Goal: Task Accomplishment & Management: Complete application form

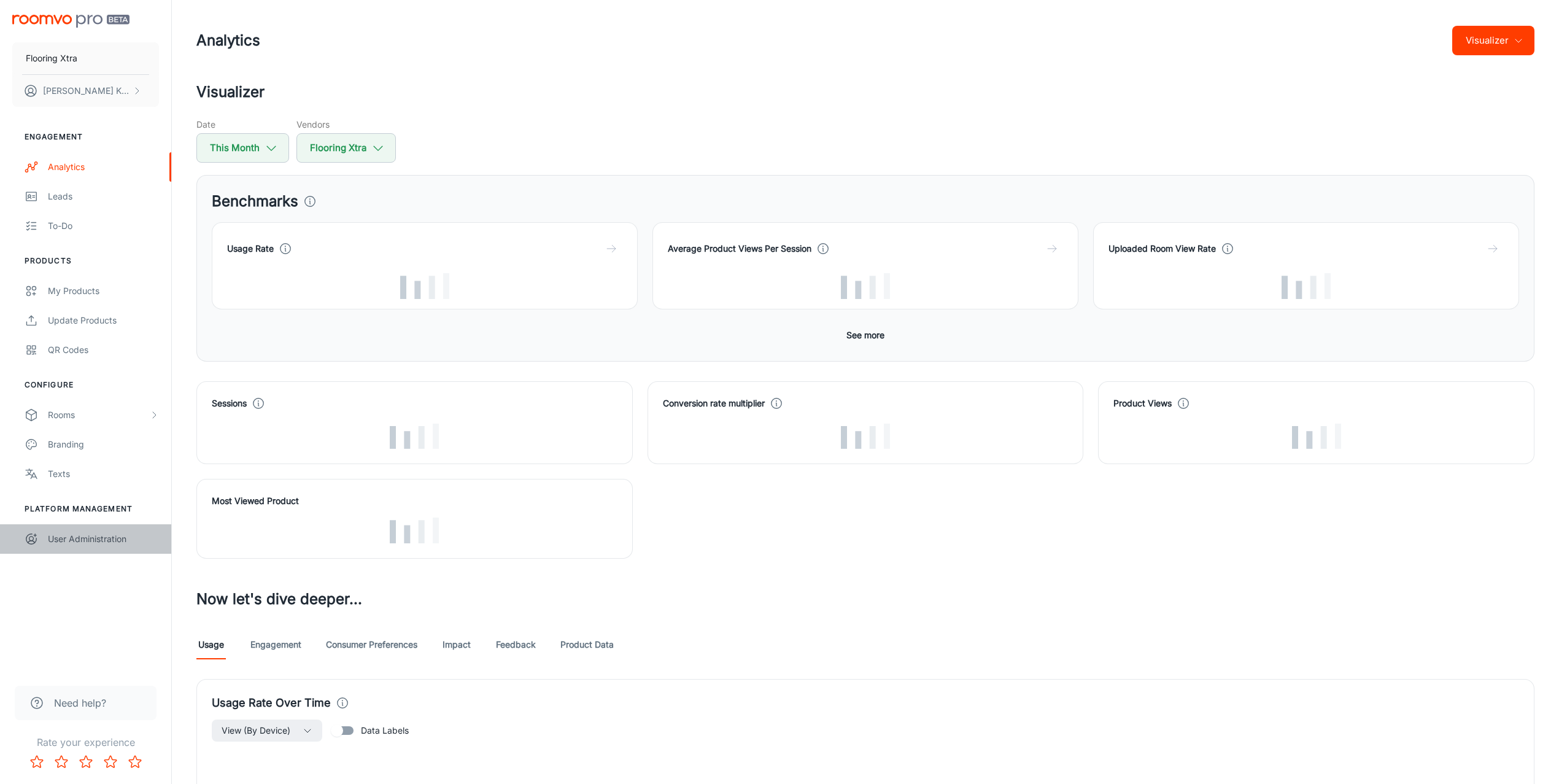
click at [92, 535] on div "User Administration" at bounding box center [104, 539] width 111 height 13
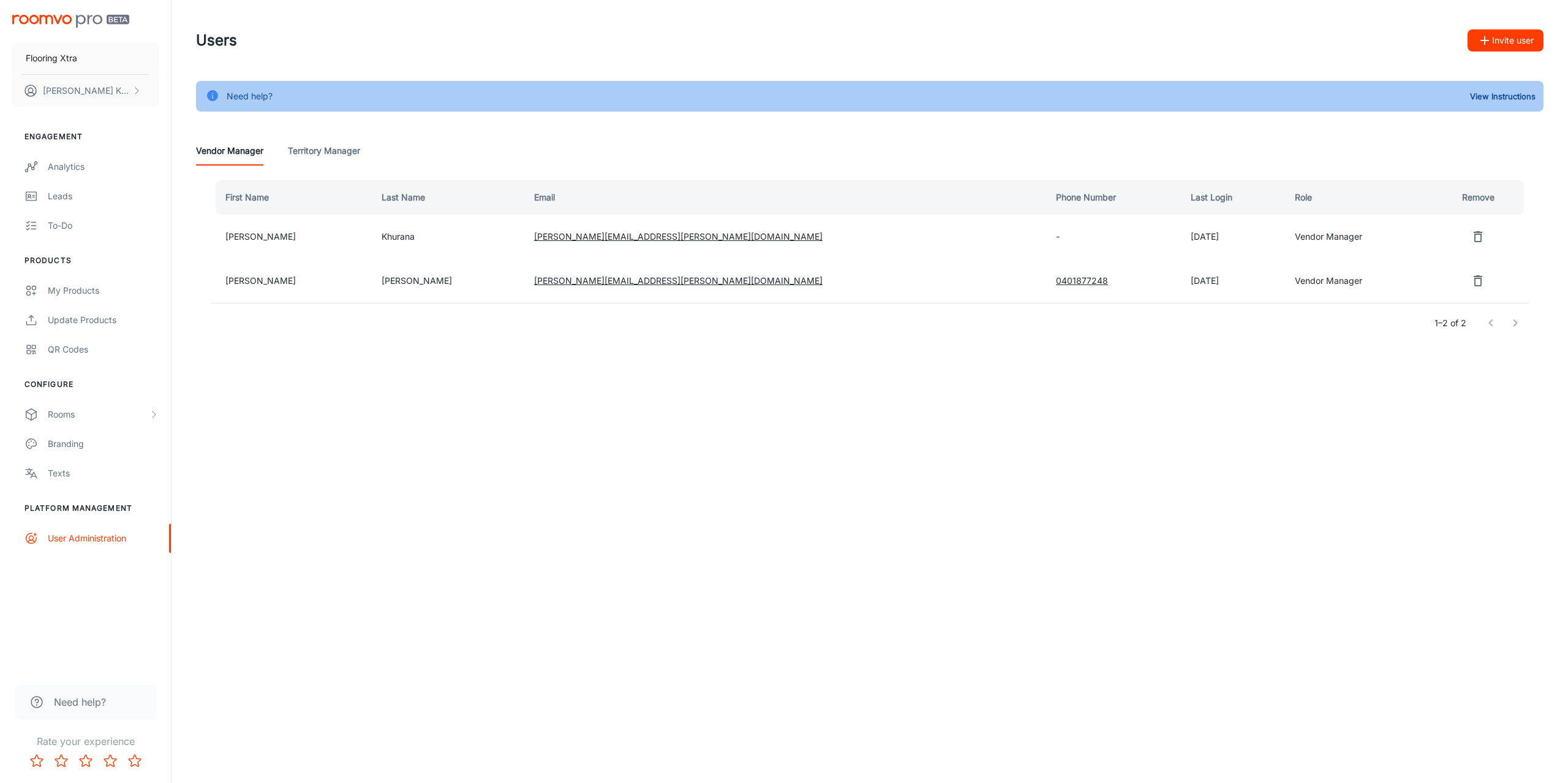
click at [1515, 43] on button "Invite user" at bounding box center [1506, 40] width 76 height 22
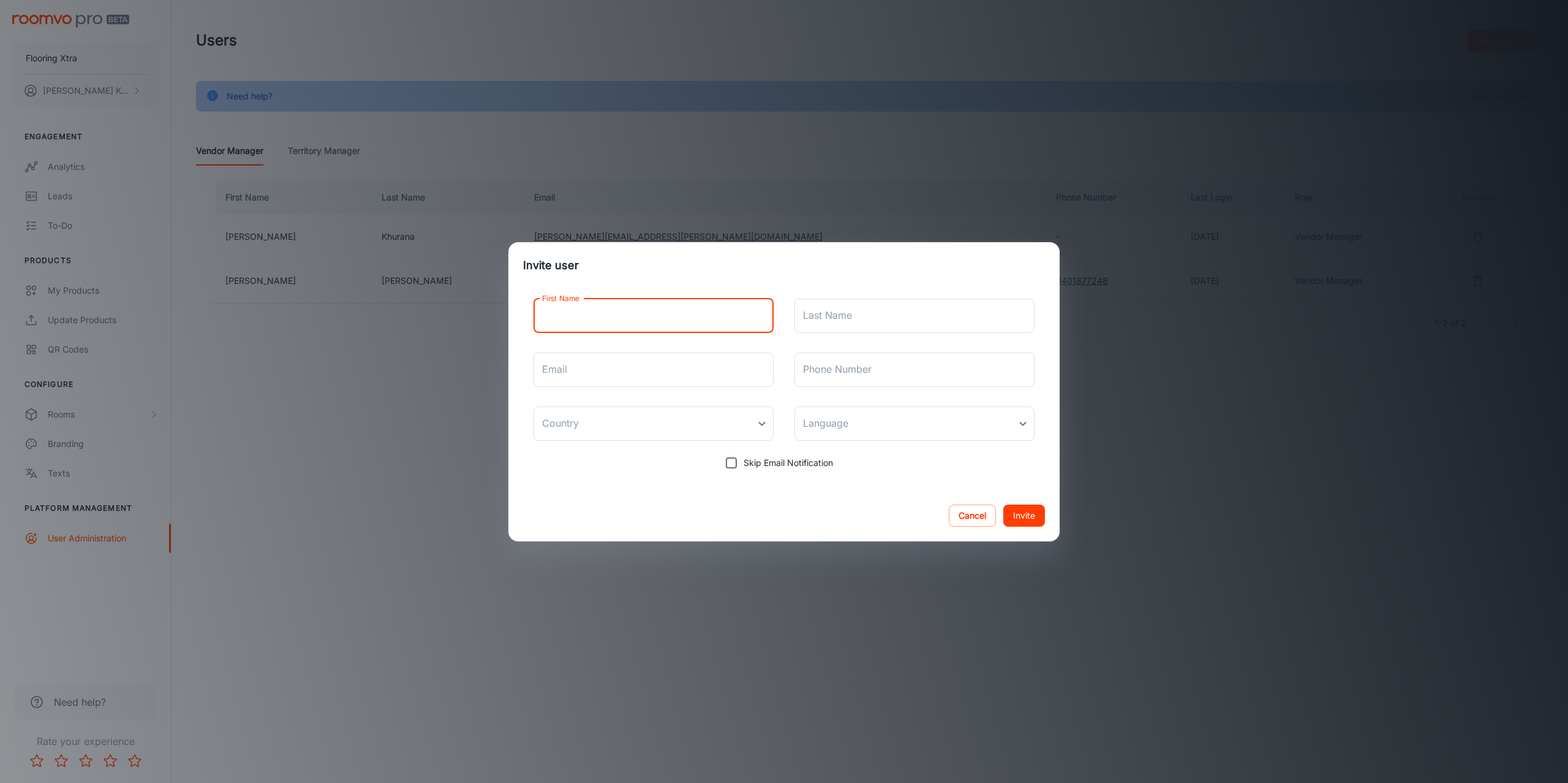
click at [651, 315] on input "First Name" at bounding box center [654, 315] width 240 height 34
type input "[PERSON_NAME]"
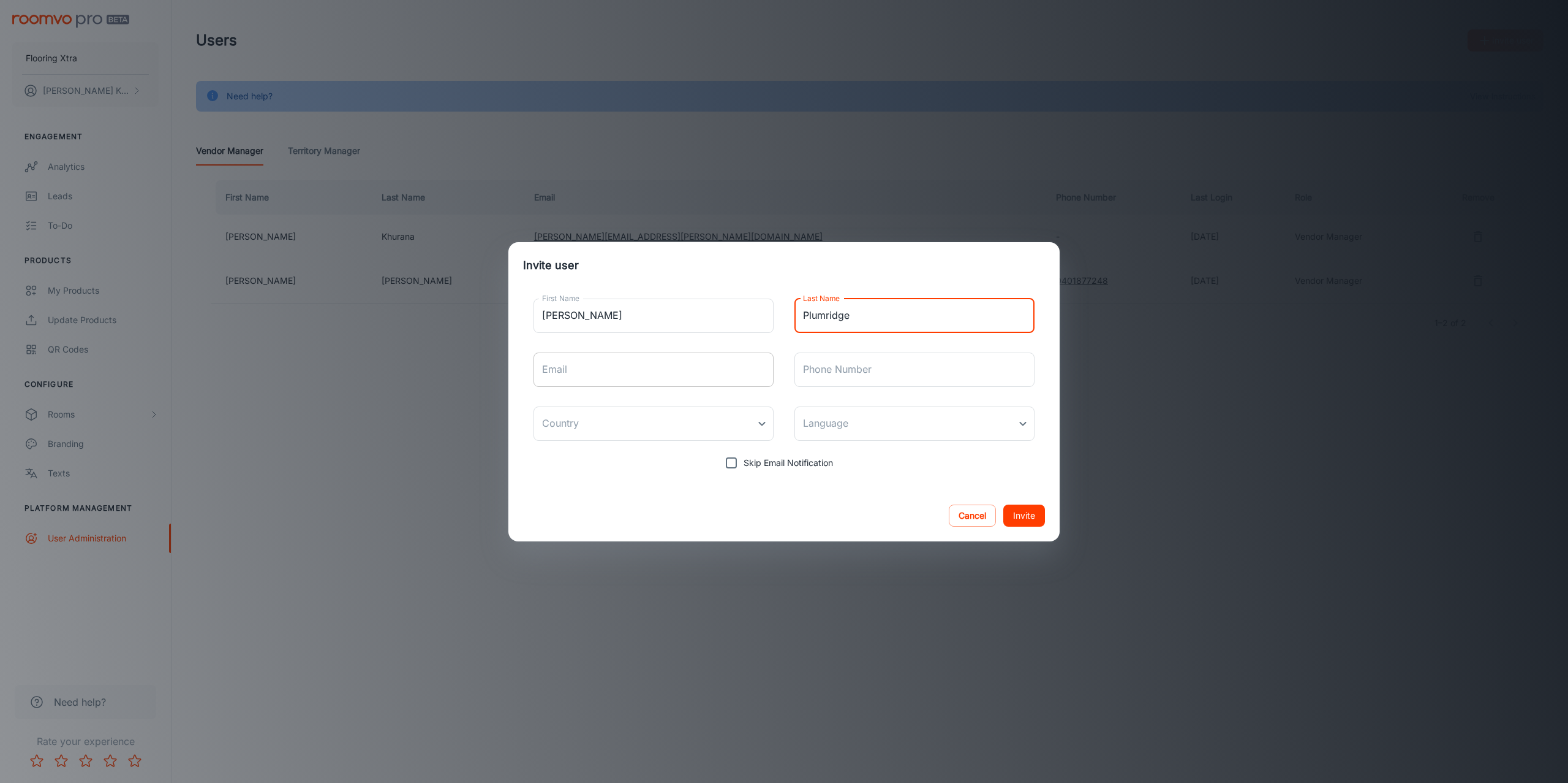
type input "Plumridge"
click at [701, 364] on input "Email" at bounding box center [654, 369] width 240 height 34
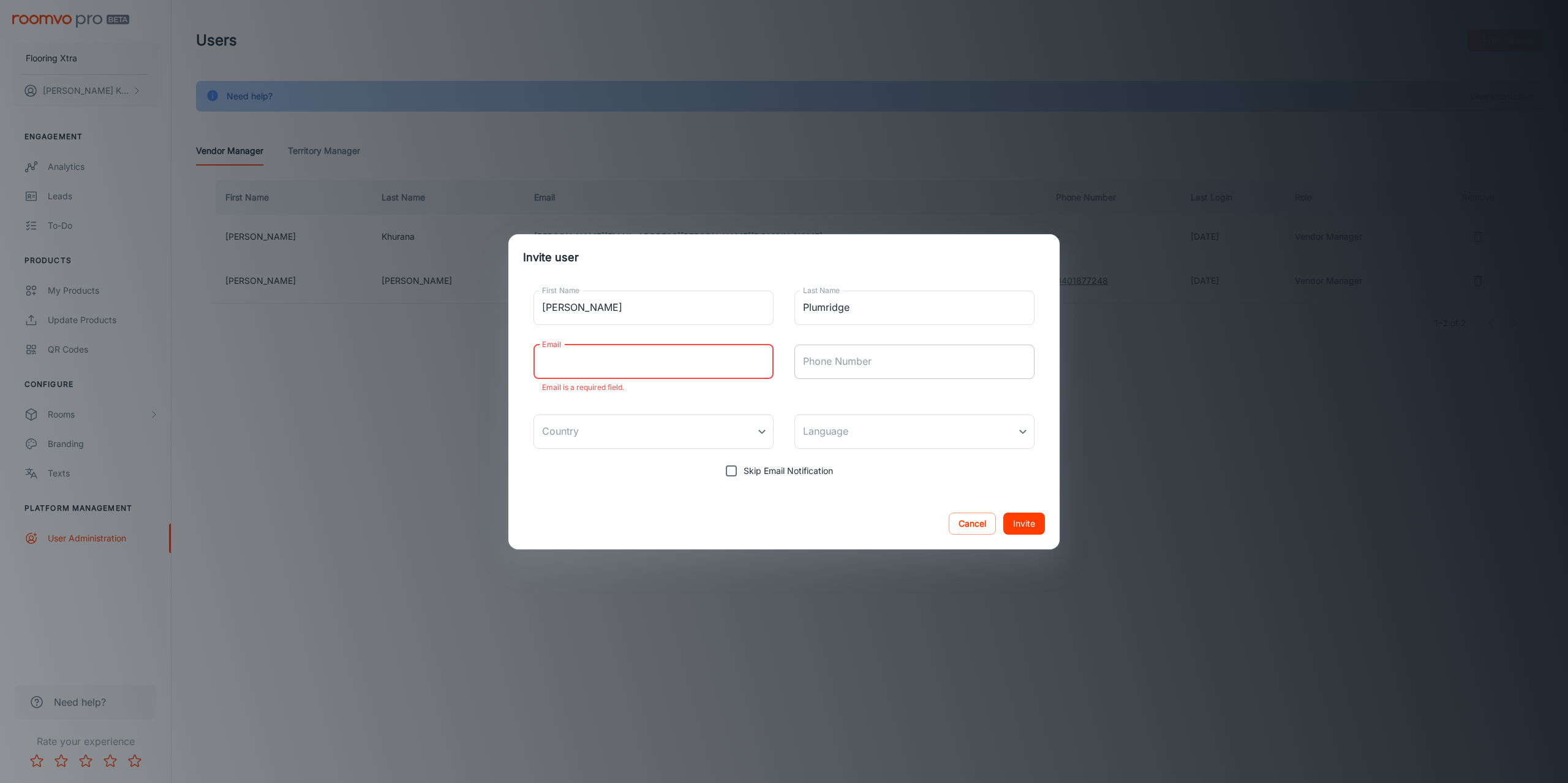
paste input "[PERSON_NAME][EMAIL_ADDRESS][DOMAIN_NAME]"
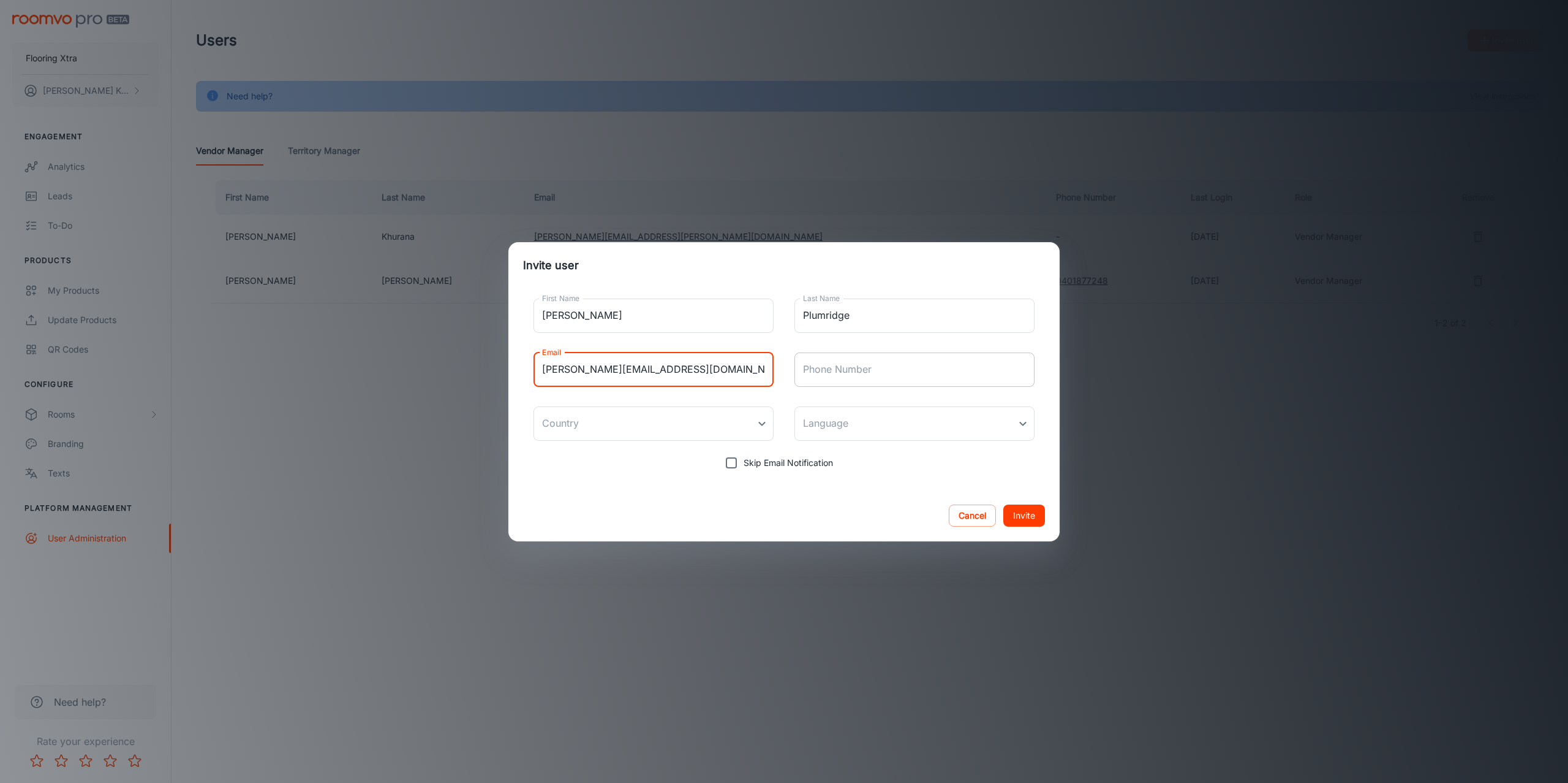
type input "[PERSON_NAME][EMAIL_ADDRESS][DOMAIN_NAME]"
click at [909, 376] on input "Phone Number" at bounding box center [914, 369] width 240 height 34
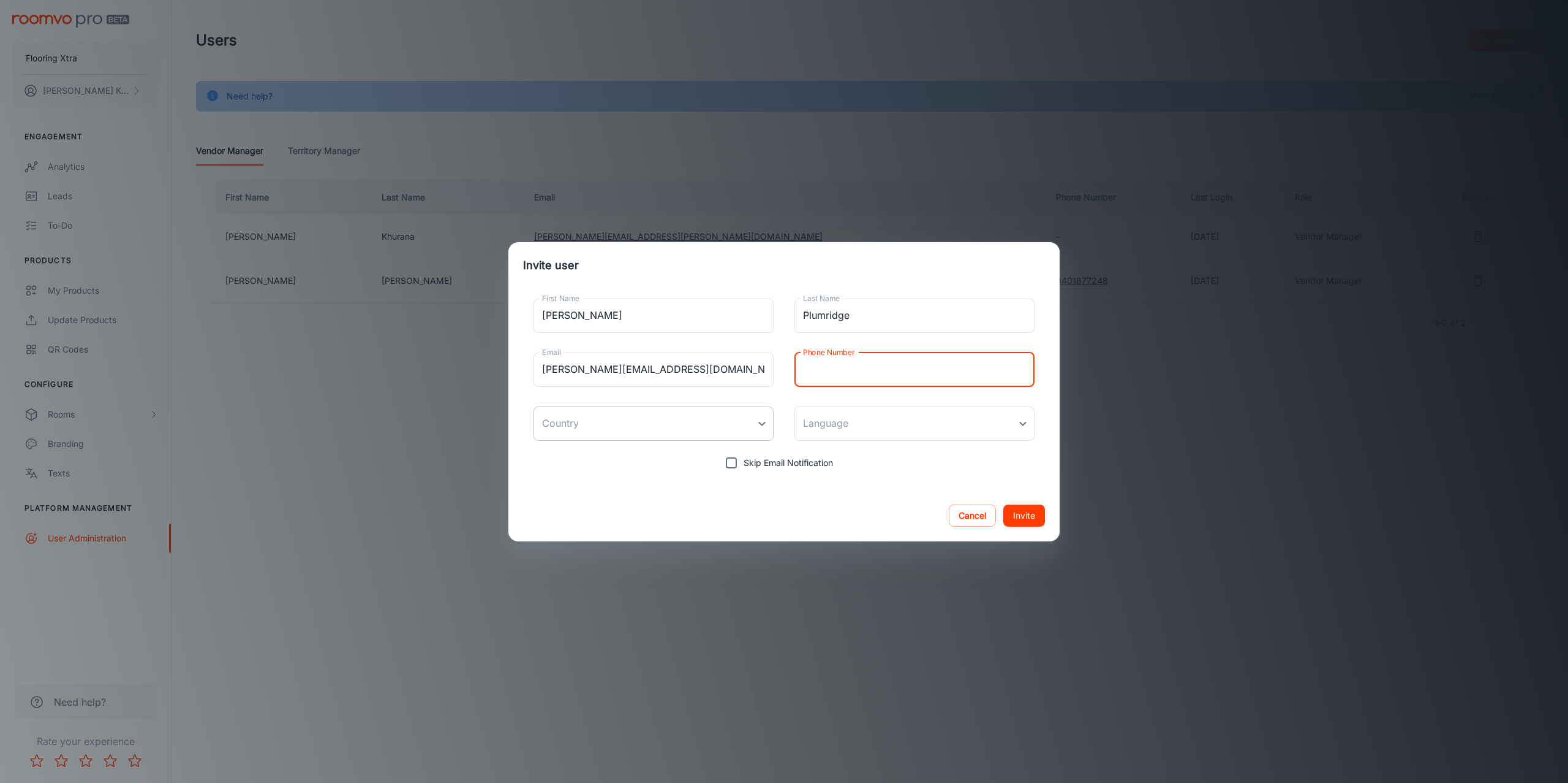
click at [647, 430] on body "Flooring Xtra [PERSON_NAME] Engagement Analytics Leads To-do Products My Produc…" at bounding box center [784, 392] width 1568 height 783
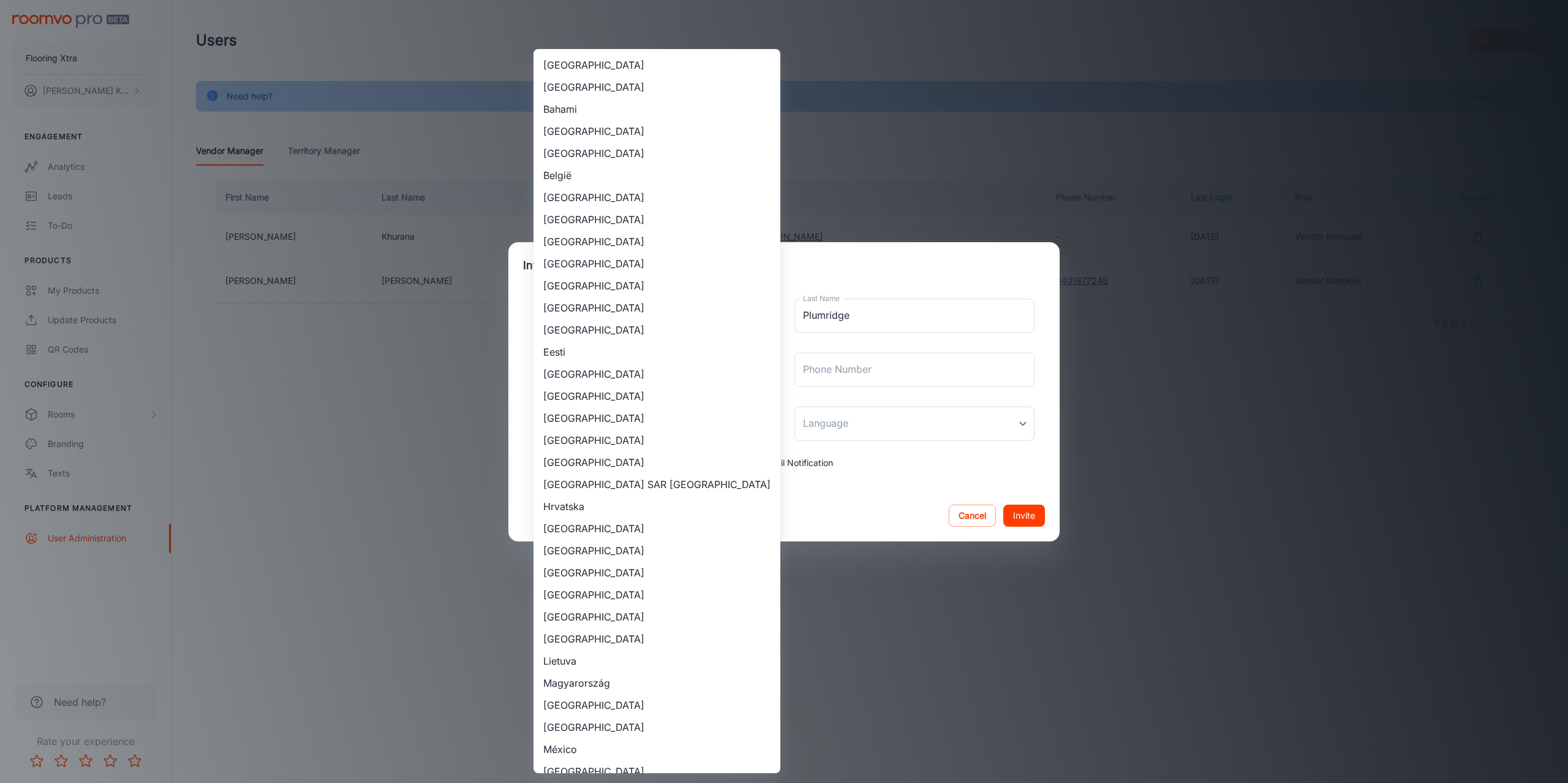
click at [610, 90] on li "[GEOGRAPHIC_DATA]" at bounding box center [657, 87] width 247 height 22
type input "[GEOGRAPHIC_DATA]"
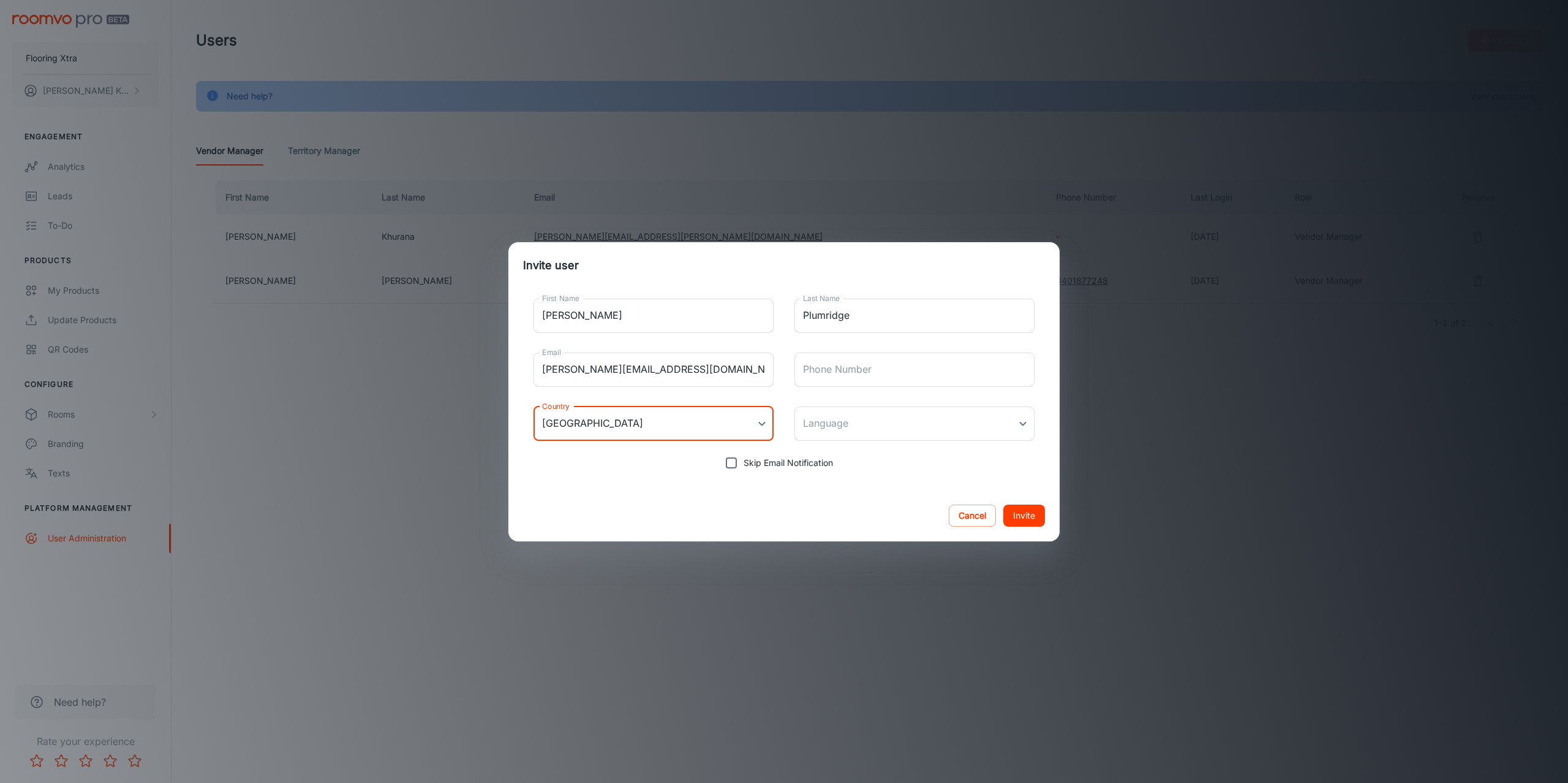
click at [1027, 516] on button "Invite" at bounding box center [1024, 516] width 42 height 22
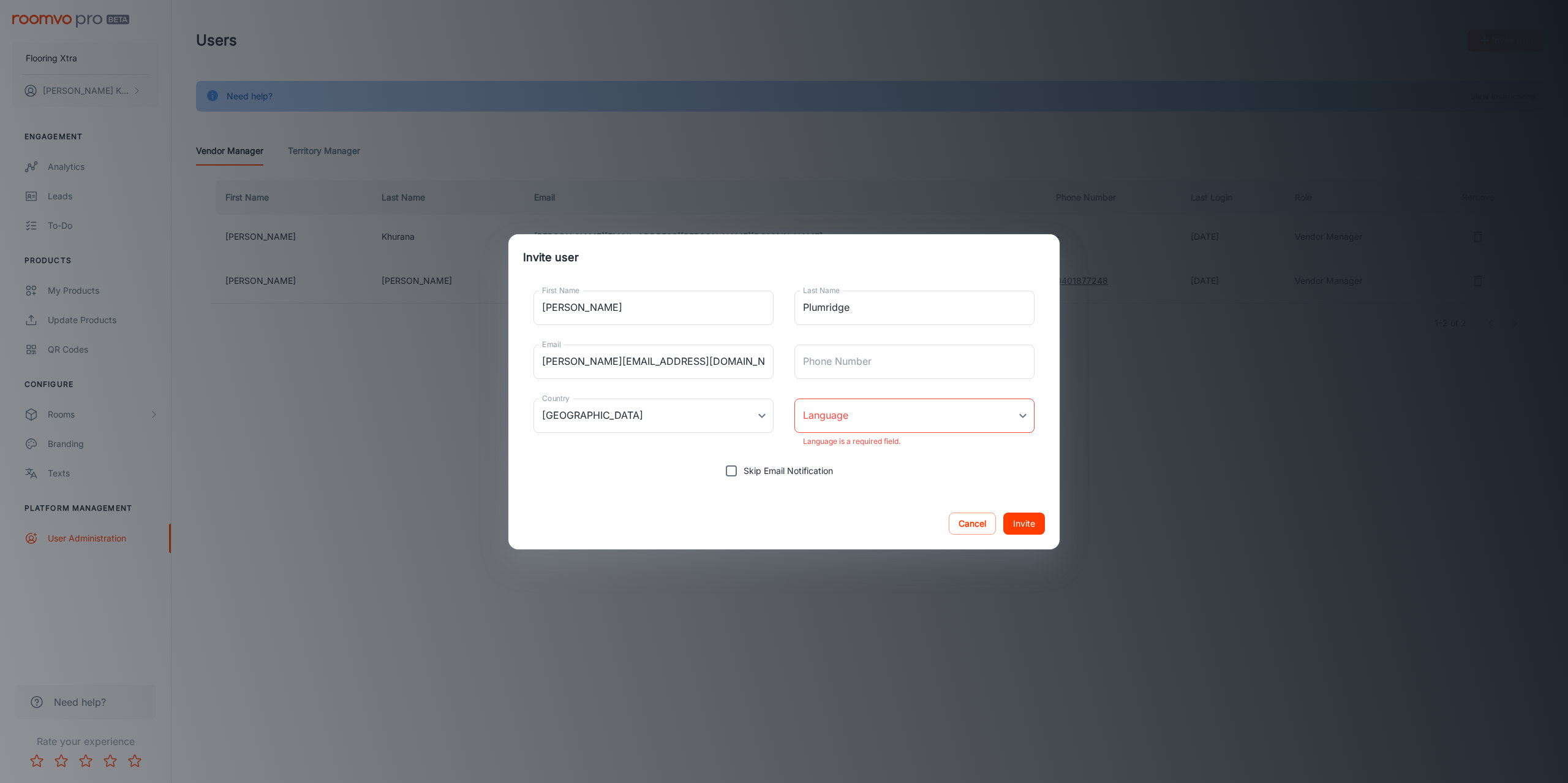
click at [905, 410] on body "Flooring Xtra [PERSON_NAME] Engagement Analytics Leads To-do Products My Produc…" at bounding box center [784, 392] width 1568 height 783
click at [829, 453] on li "English" at bounding box center [914, 448] width 240 height 22
type input "en-au"
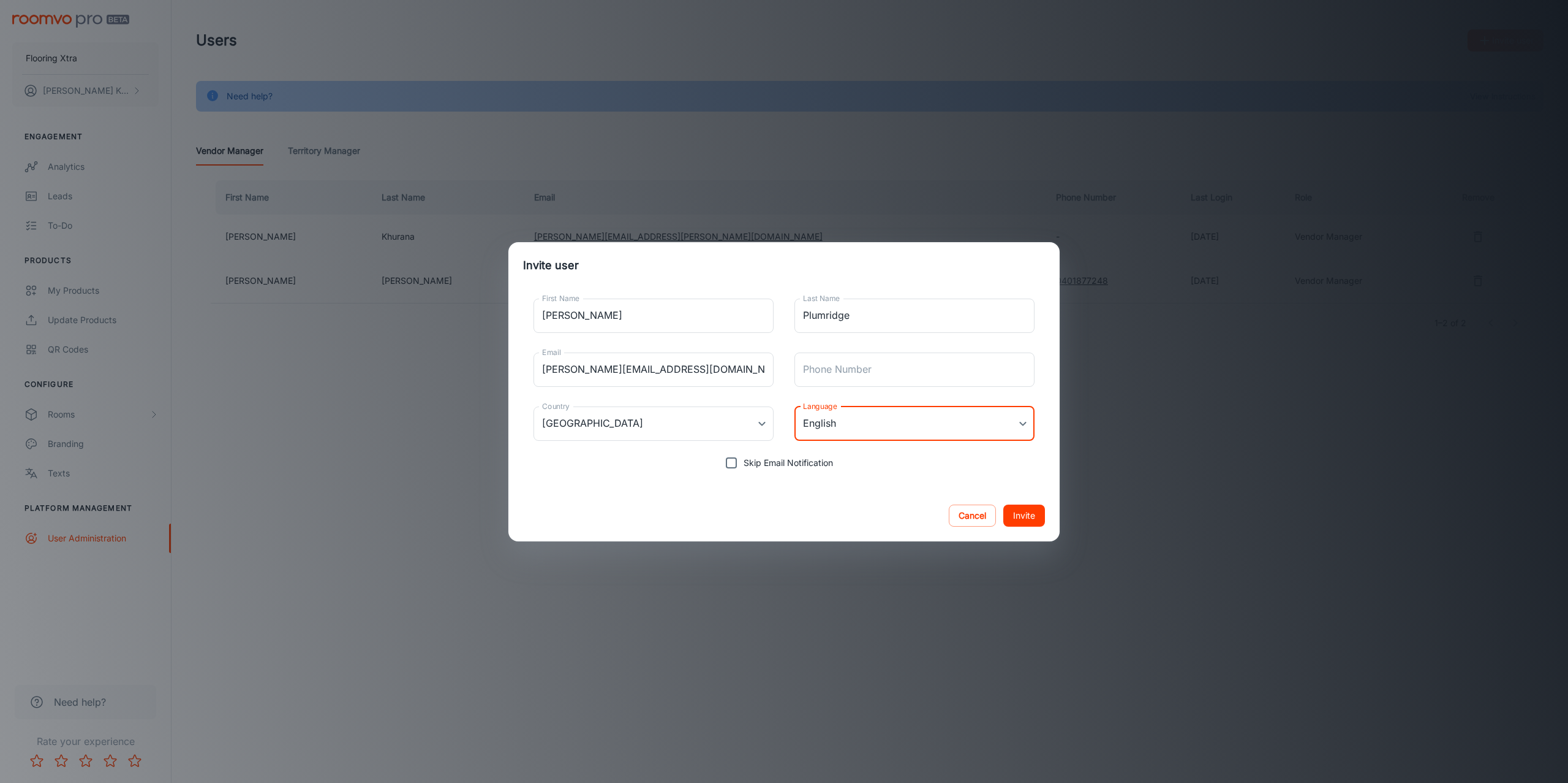
click at [1019, 513] on button "Invite" at bounding box center [1024, 516] width 42 height 22
